Goal: Communication & Community: Answer question/provide support

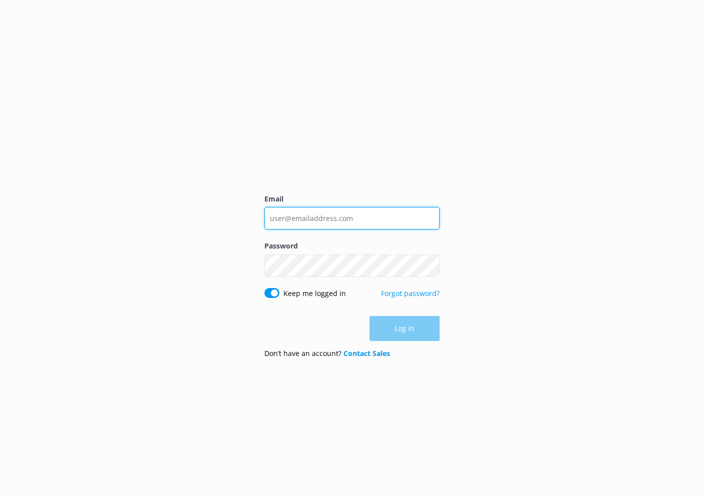
type input "lucas@funtimekeywest.com"
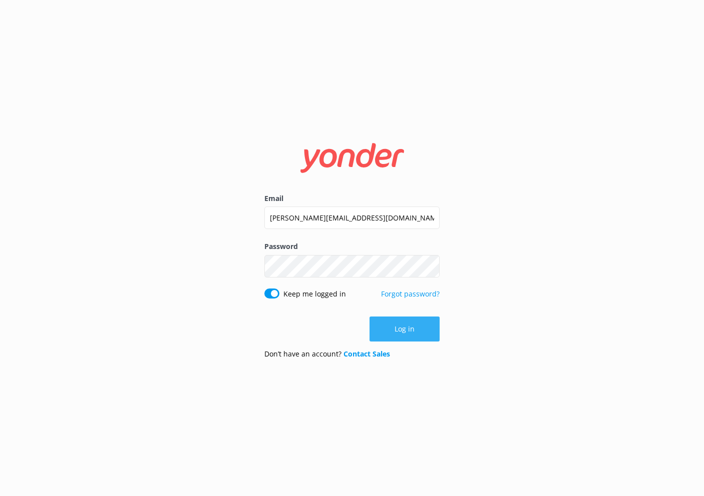
click at [392, 334] on button "Log in" at bounding box center [404, 329] width 70 height 25
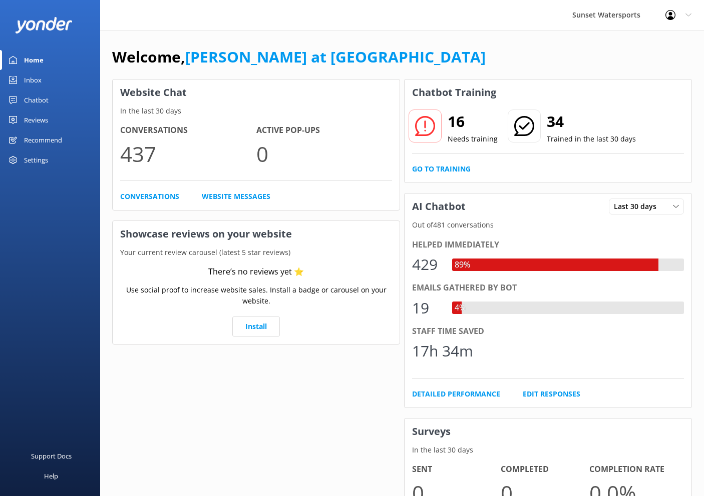
click at [33, 75] on div "Inbox" at bounding box center [33, 80] width 18 height 20
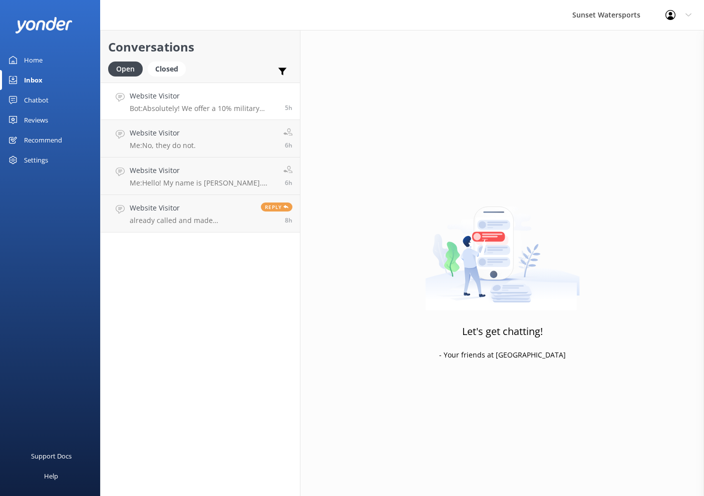
click at [235, 94] on h4 "Website Visitor" at bounding box center [204, 96] width 148 height 11
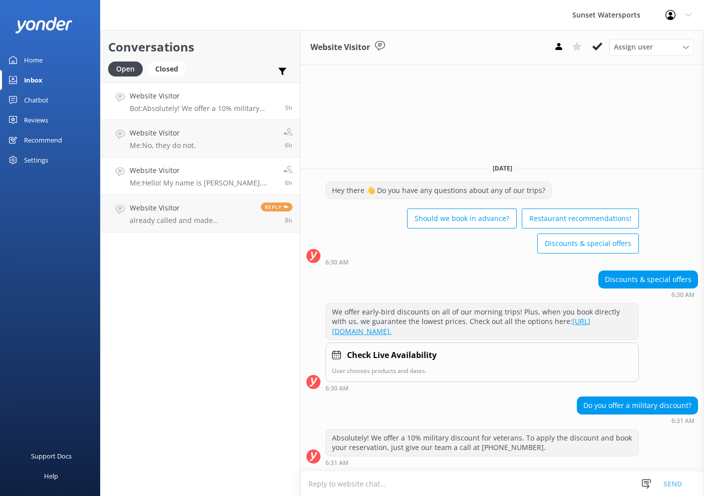
click at [201, 179] on p "Me: Hello! My name is Sandy. How can I help you?" at bounding box center [203, 183] width 146 height 9
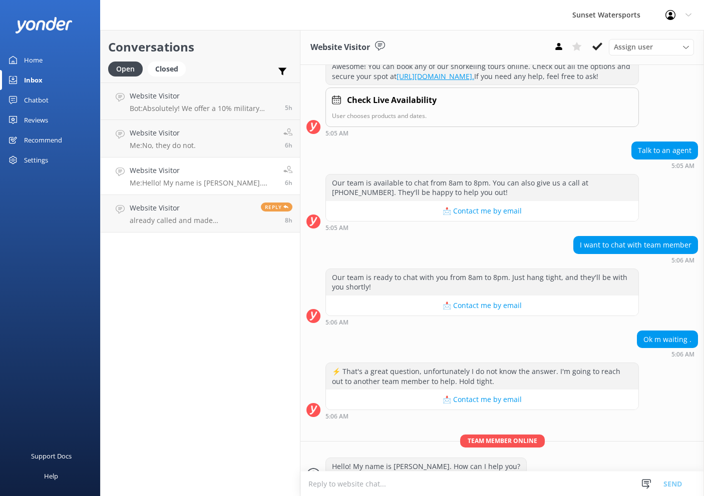
scroll to position [178, 0]
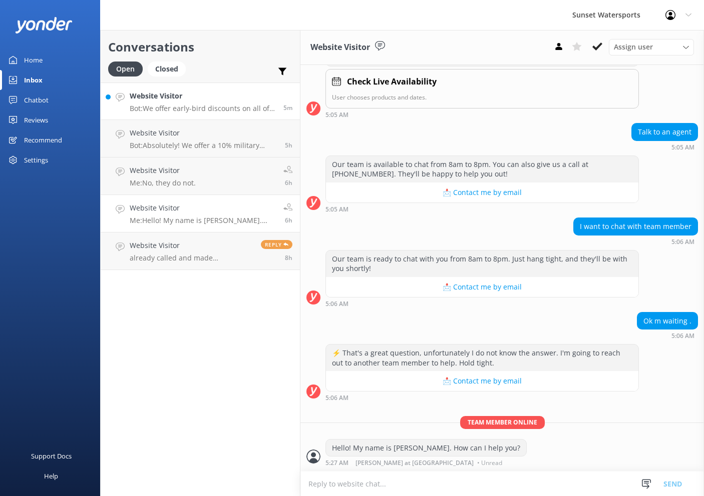
click at [204, 100] on h4 "Website Visitor" at bounding box center [203, 96] width 146 height 11
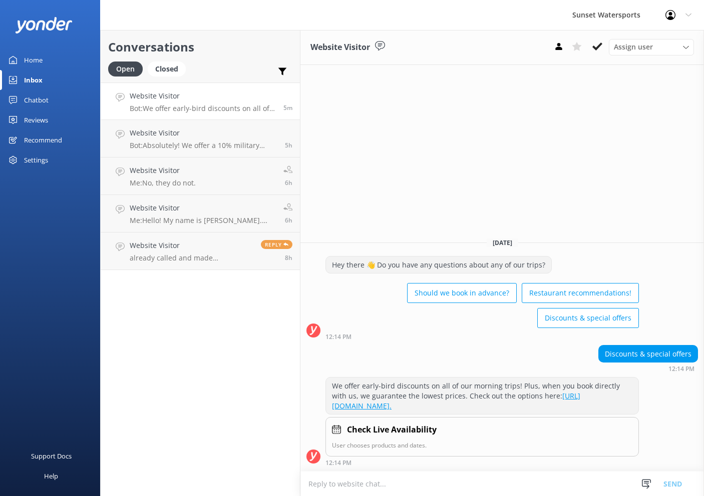
click at [473, 477] on textarea at bounding box center [501, 484] width 403 height 25
type textarea "w"
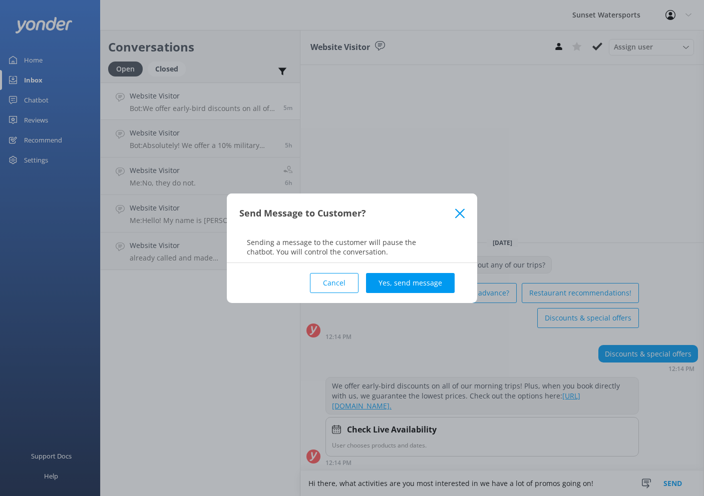
type textarea "Hi there, what activities are you most interested in we have a lot of promos go…"
drag, startPoint x: 473, startPoint y: 477, endPoint x: 415, endPoint y: 286, distance: 200.3
click at [415, 285] on div "Send Message to Customer? Sending a message to the customer will pause the chat…" at bounding box center [352, 248] width 704 height 496
click at [415, 286] on button "Yes, send message" at bounding box center [410, 283] width 89 height 20
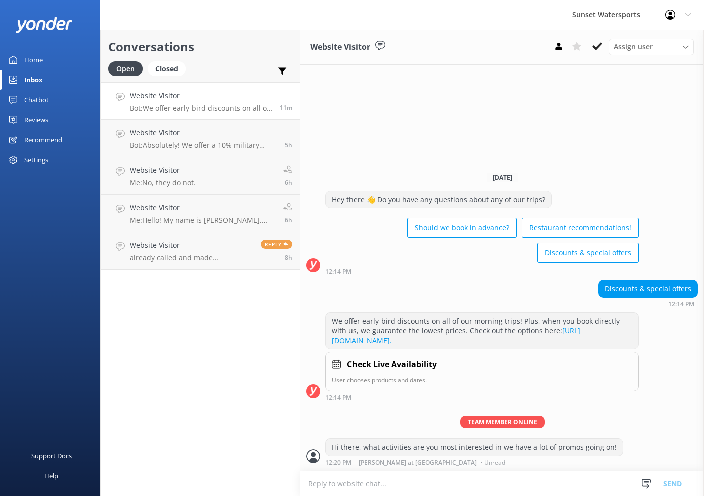
click at [224, 94] on h4 "Website Visitor" at bounding box center [201, 96] width 143 height 11
click at [282, 45] on h2 "Conversations" at bounding box center [200, 47] width 184 height 19
click at [599, 51] on icon at bounding box center [597, 47] width 10 height 10
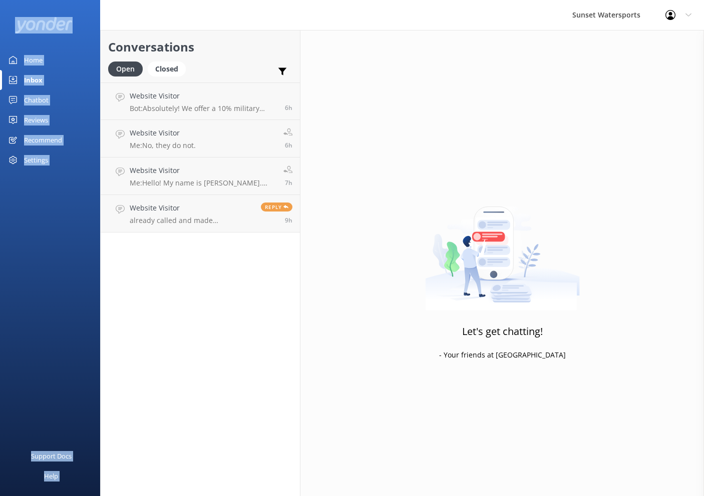
drag, startPoint x: 365, startPoint y: 23, endPoint x: 290, endPoint y: -41, distance: 98.4
click at [290, 0] on html "Sunset Watersports Profile Settings Logout Home Inbox Chatbot Content Products …" at bounding box center [352, 248] width 704 height 496
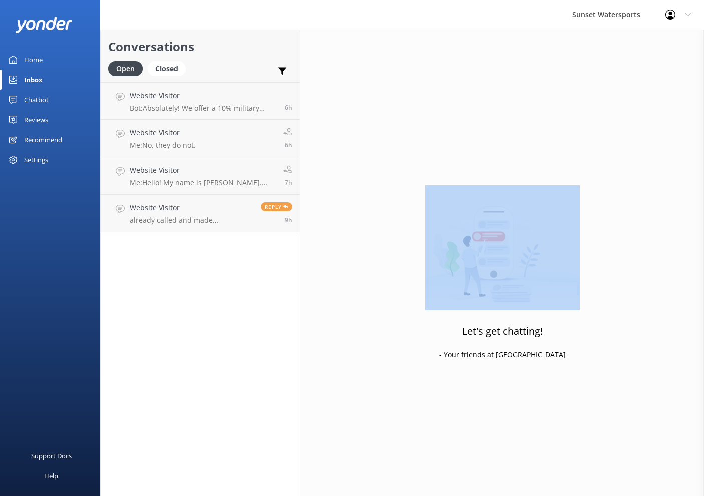
drag, startPoint x: 687, startPoint y: 214, endPoint x: 549, endPoint y: -53, distance: 300.2
click at [549, 0] on html "Sunset Watersports Profile Settings Logout Home Inbox Chatbot Content Products …" at bounding box center [352, 248] width 704 height 496
